Goal: Task Accomplishment & Management: Use online tool/utility

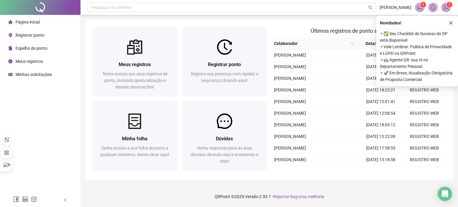
click at [23, 37] on span "Registrar ponto" at bounding box center [30, 35] width 29 height 5
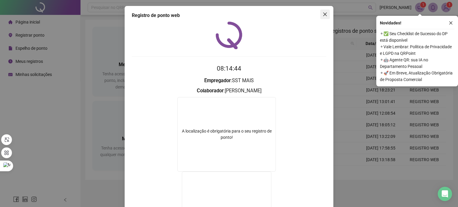
click at [323, 15] on icon "close" at bounding box center [325, 14] width 5 height 5
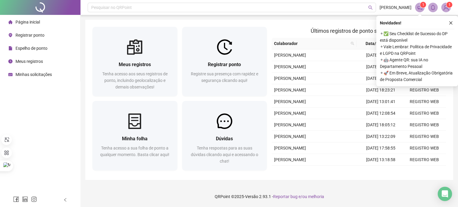
click at [47, 33] on li "Registrar ponto" at bounding box center [40, 35] width 78 height 12
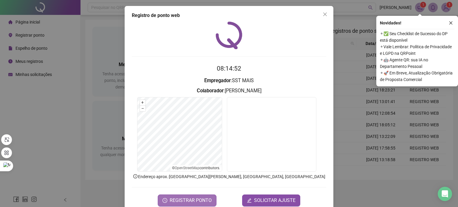
click at [195, 197] on span "REGISTRAR PONTO" at bounding box center [191, 200] width 42 height 7
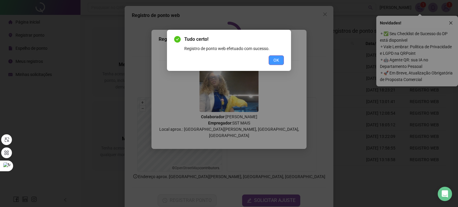
click at [276, 56] on button "OK" at bounding box center [276, 61] width 15 height 10
